Goal: Task Accomplishment & Management: Use online tool/utility

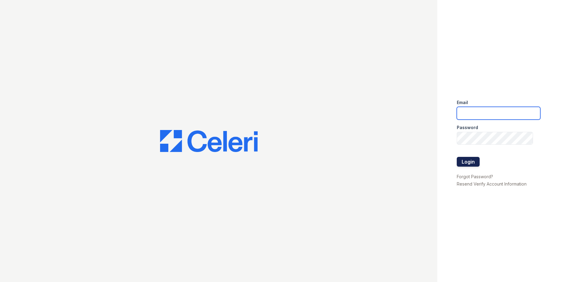
type input "[EMAIL_ADDRESS][DOMAIN_NAME]"
click at [472, 162] on button "Login" at bounding box center [467, 162] width 23 height 10
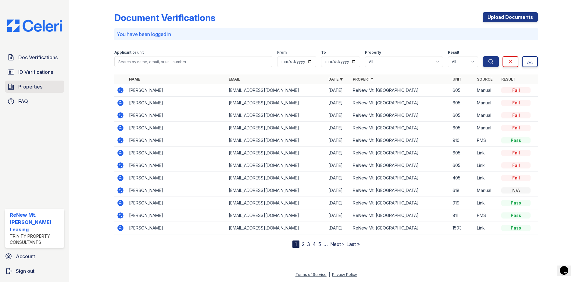
click at [38, 88] on span "Properties" at bounding box center [30, 86] width 24 height 7
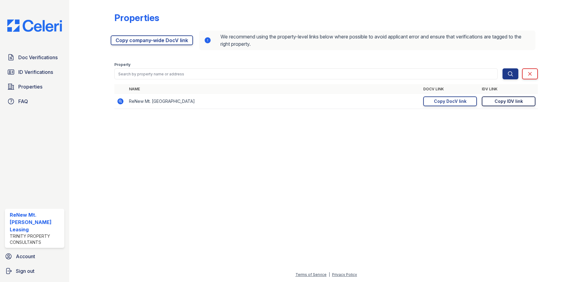
click at [506, 100] on div "Copy IDV link" at bounding box center [508, 101] width 28 height 6
